Goal: Navigation & Orientation: Go to known website

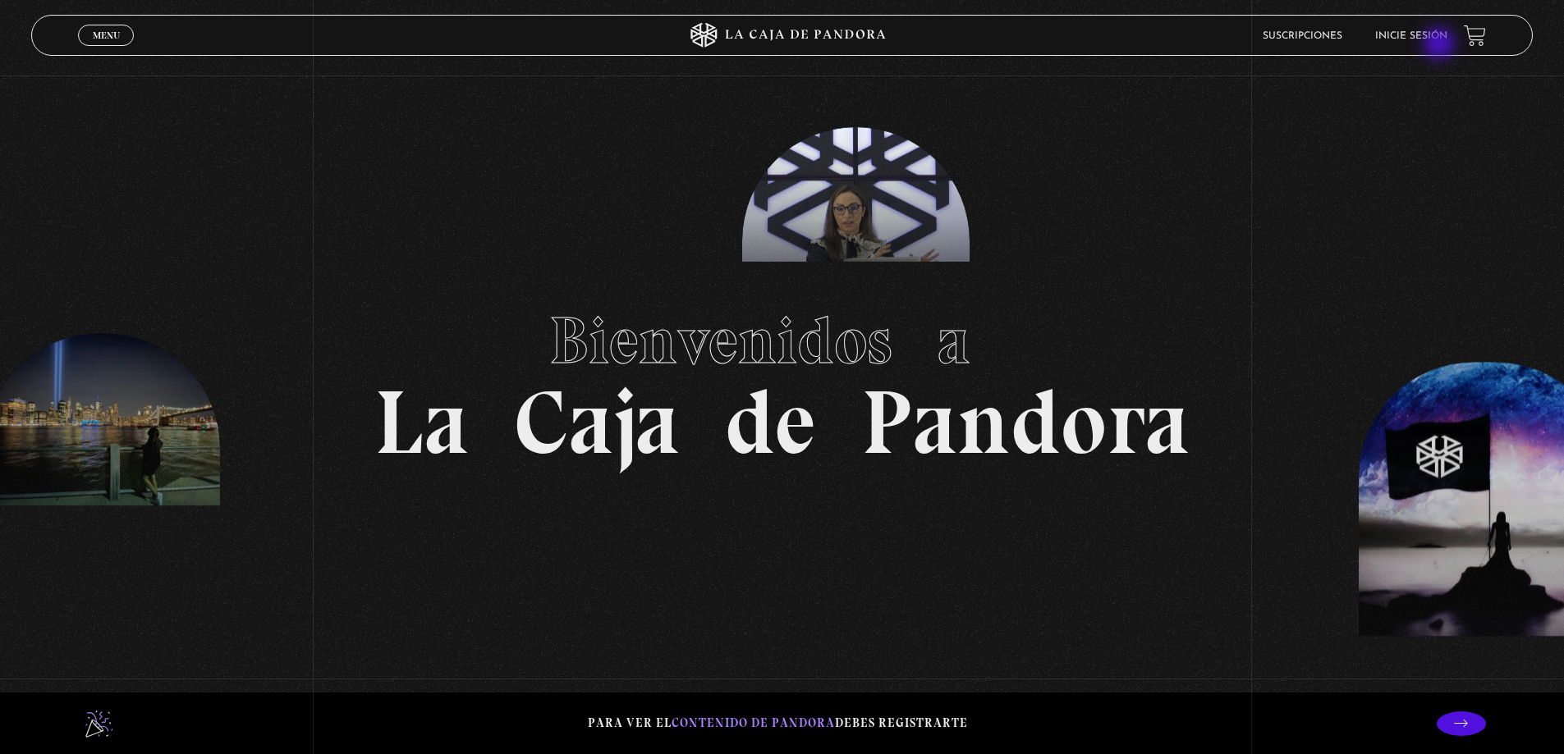
click at [1441, 45] on li "Inicie sesión" at bounding box center [1411, 35] width 72 height 25
click at [1437, 34] on link "Inicie sesión" at bounding box center [1411, 36] width 72 height 10
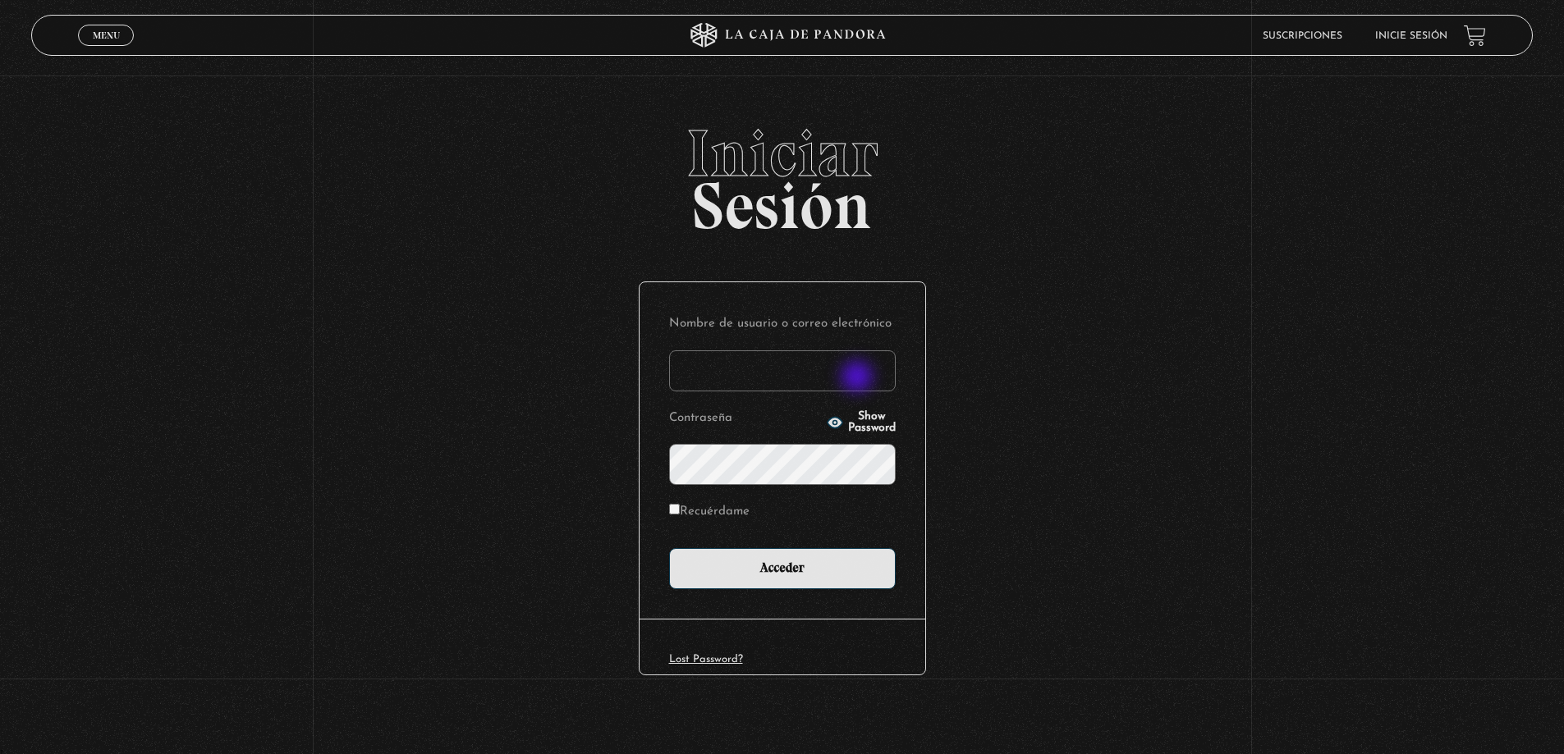
click at [859, 378] on input "Nombre de usuario o correo electrónico" at bounding box center [782, 371] width 227 height 41
type input "roxy.alexa.s.v@gmail.com"
click at [669, 548] on input "Acceder" at bounding box center [782, 568] width 227 height 41
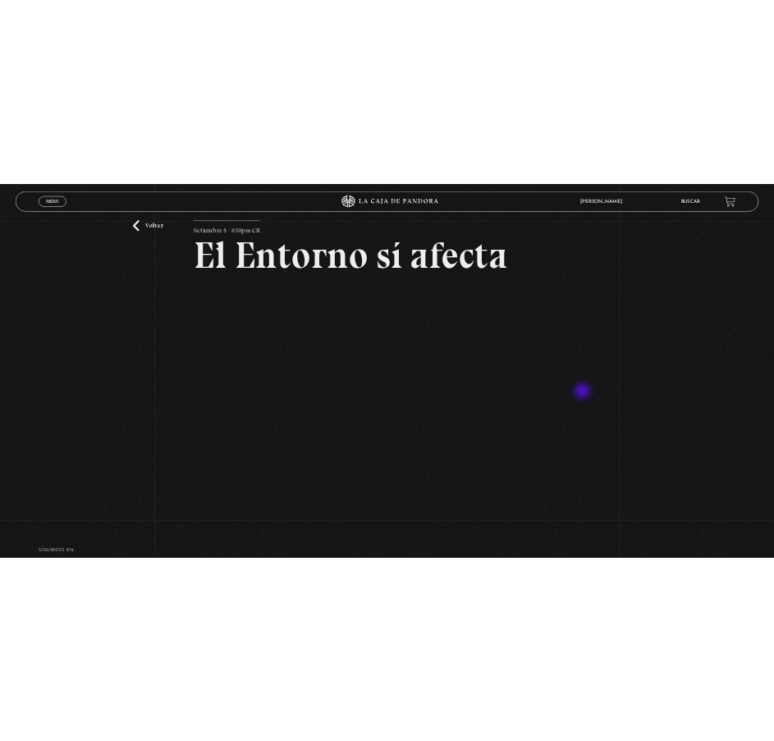
scroll to position [71, 0]
